Goal: Task Accomplishment & Management: Complete application form

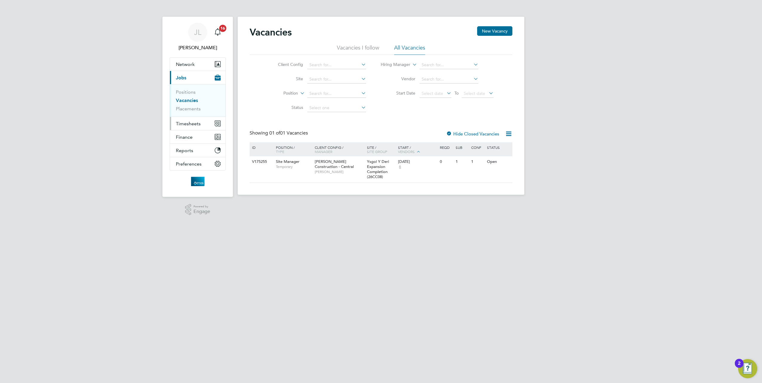
click at [194, 121] on span "Timesheets" at bounding box center [188, 124] width 25 height 6
click at [191, 103] on link "Timesheets" at bounding box center [188, 106] width 25 height 6
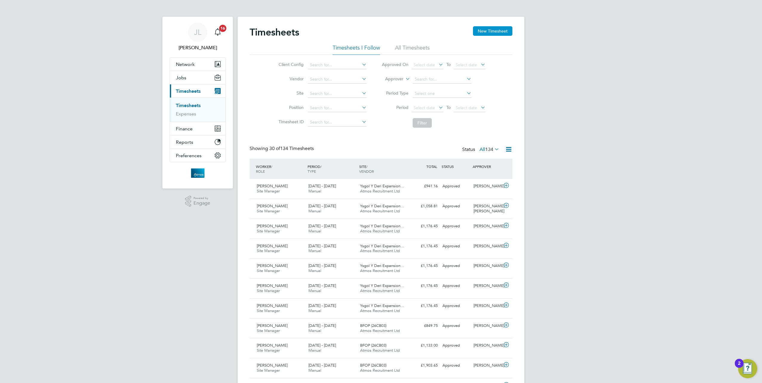
click at [492, 29] on button "New Timesheet" at bounding box center [492, 31] width 39 height 10
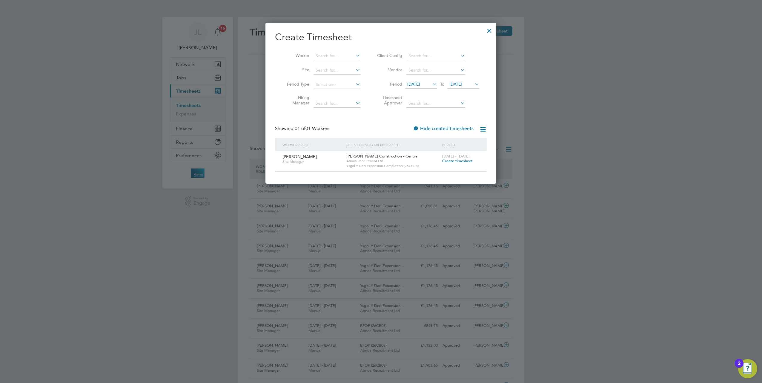
click at [457, 160] on span "Create timesheet" at bounding box center [457, 160] width 30 height 5
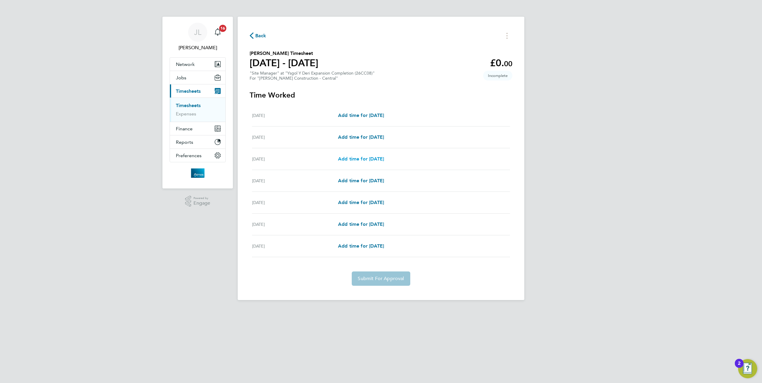
click at [374, 157] on span "Add time for [DATE]" at bounding box center [361, 159] width 46 height 6
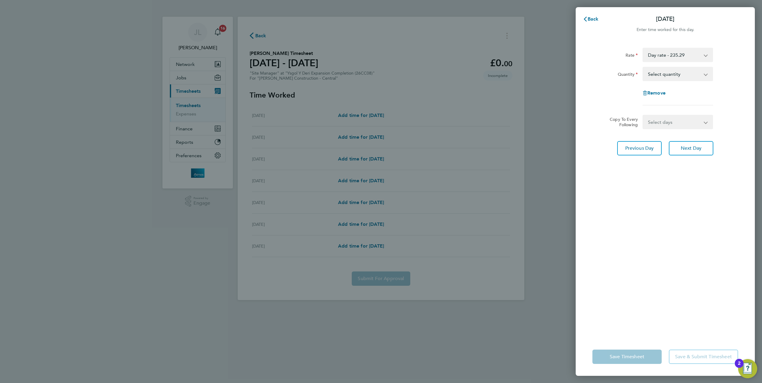
click at [673, 72] on select "Select quantity 0.5 1" at bounding box center [674, 73] width 62 height 13
select select "1"
click at [643, 67] on select "Select quantity 0.5 1" at bounding box center [674, 73] width 62 height 13
click at [661, 121] on select "Select days Day [DATE] [DATE] [DATE] [DATE]" at bounding box center [674, 121] width 63 height 13
select select "DAY"
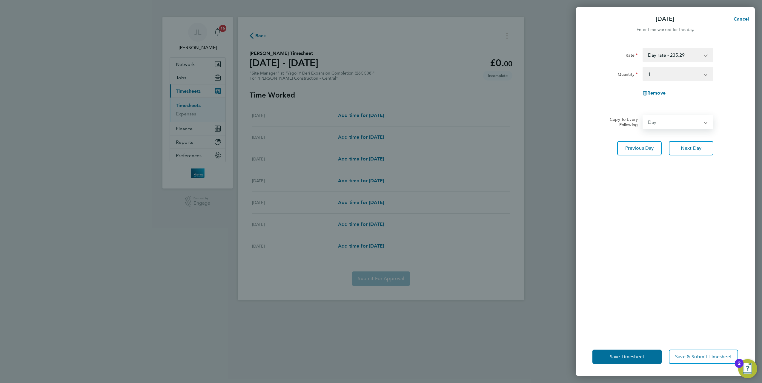
click at [643, 115] on select "Select days Day [DATE] [DATE] [DATE] [DATE]" at bounding box center [674, 121] width 63 height 13
select select "[DATE]"
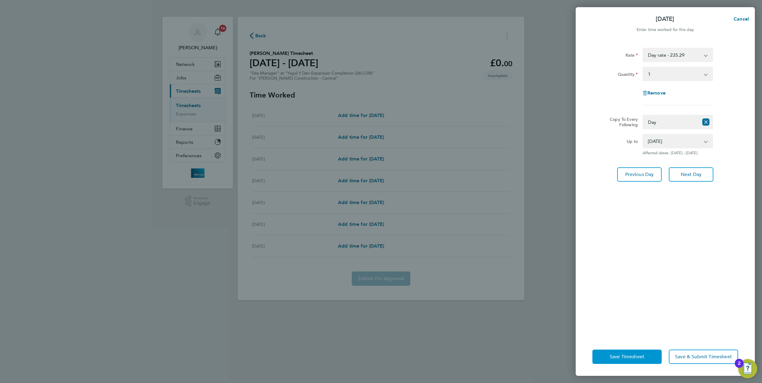
click at [632, 355] on span "Save Timesheet" at bounding box center [626, 357] width 35 height 6
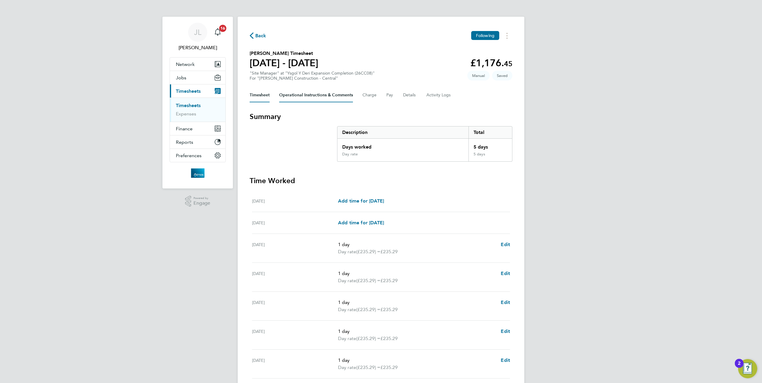
click at [317, 95] on Comments-tab "Operational Instructions & Comments" at bounding box center [316, 95] width 74 height 14
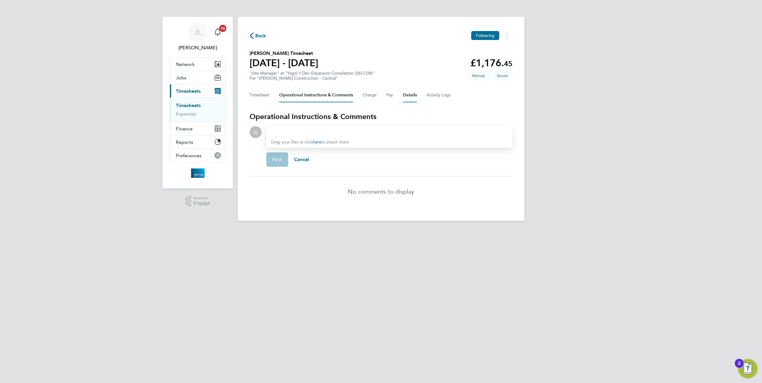
click at [409, 96] on button "Details" at bounding box center [410, 95] width 14 height 14
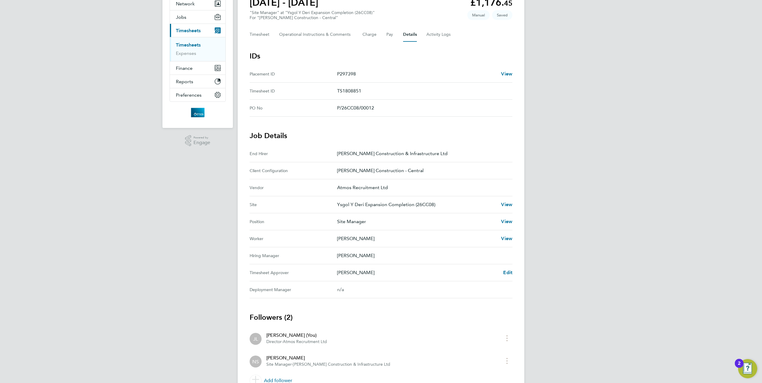
scroll to position [89, 0]
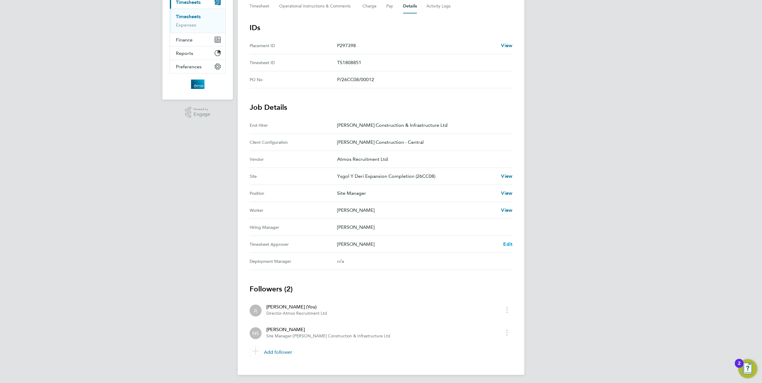
click at [506, 242] on span "Edit" at bounding box center [507, 244] width 9 height 6
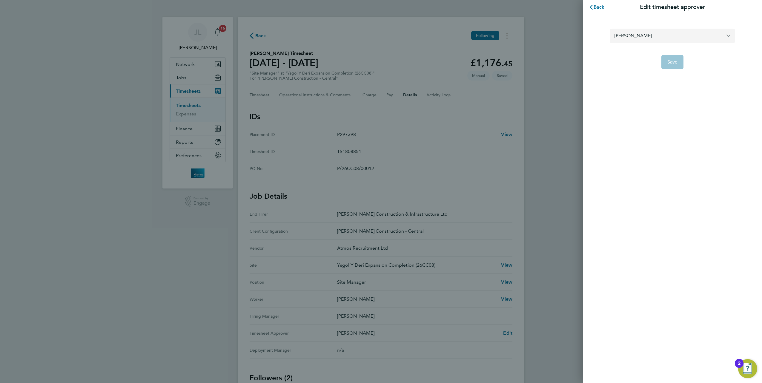
click at [688, 35] on input "[PERSON_NAME]" at bounding box center [671, 36] width 125 height 14
click at [631, 49] on span "[PERSON_NAME] [PERSON_NAME]" at bounding box center [653, 50] width 78 height 7
type input "[PERSON_NAME] [PERSON_NAME]"
click at [676, 63] on span "Save" at bounding box center [672, 62] width 10 height 6
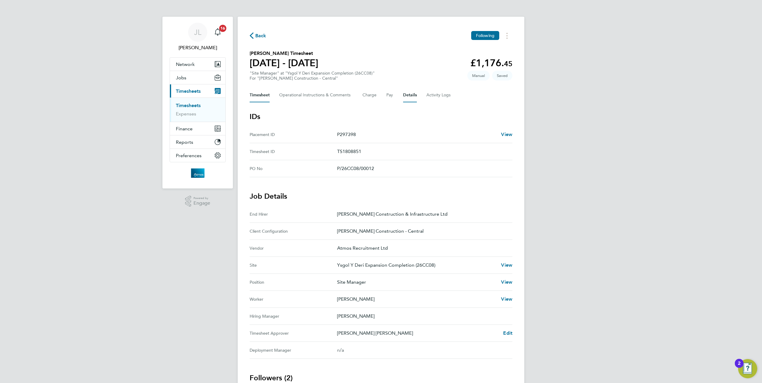
click at [257, 93] on button "Timesheet" at bounding box center [259, 95] width 20 height 14
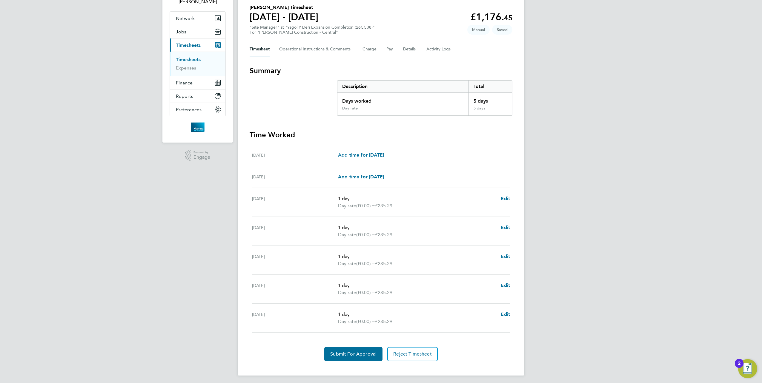
scroll to position [47, 0]
click at [367, 350] on span "Submit For Approval" at bounding box center [353, 353] width 46 height 6
